Goal: Ask a question: Seek information or help from site administrators or community

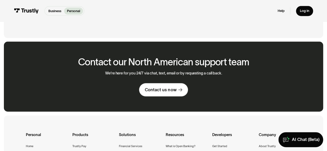
scroll to position [289, 0]
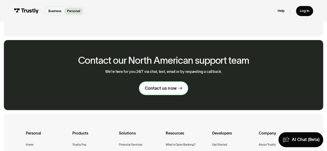
click at [161, 88] on div "Contact us now" at bounding box center [161, 88] width 32 height 5
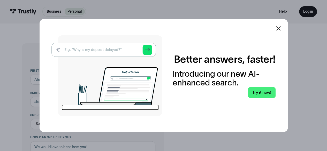
click at [151, 50] on img at bounding box center [106, 75] width 111 height 81
click at [263, 91] on link "Try it now!" at bounding box center [261, 92] width 27 height 11
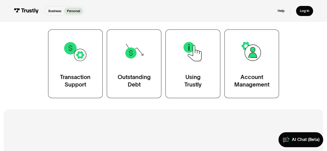
scroll to position [95, 0]
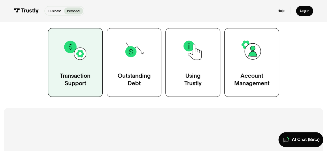
click at [70, 54] on img at bounding box center [75, 50] width 25 height 25
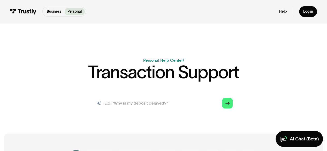
click at [114, 102] on input "search" at bounding box center [163, 103] width 147 height 16
click at [128, 109] on input "search" at bounding box center [163, 103] width 147 height 16
click at [127, 105] on input "search" at bounding box center [163, 103] width 147 height 16
click at [180, 101] on input "search" at bounding box center [163, 103] width 147 height 16
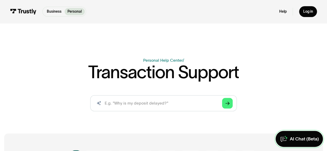
click at [292, 137] on div "AI Chat (Beta)" at bounding box center [304, 139] width 29 height 6
